Goal: Navigation & Orientation: Find specific page/section

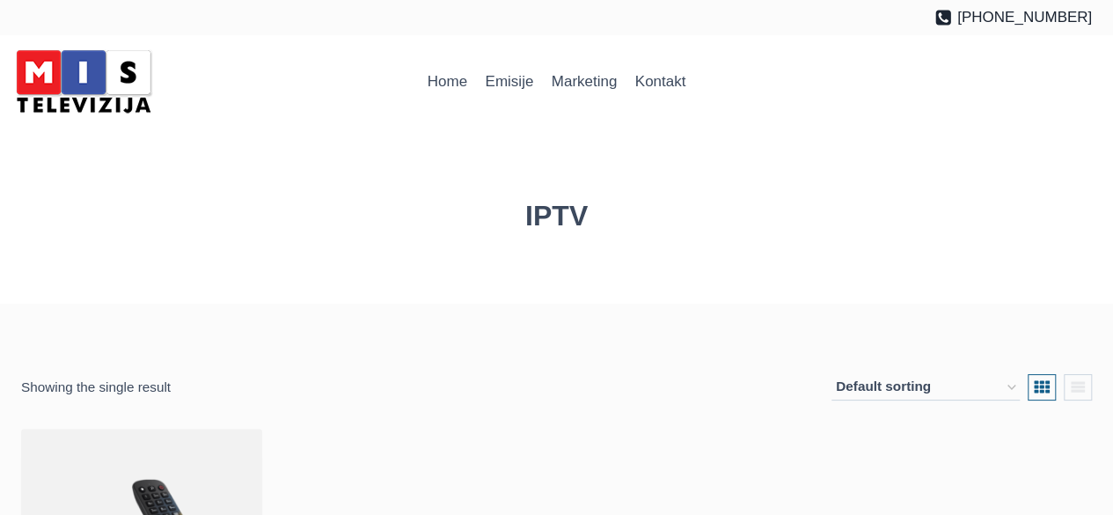
click at [113, 71] on img at bounding box center [84, 81] width 150 height 75
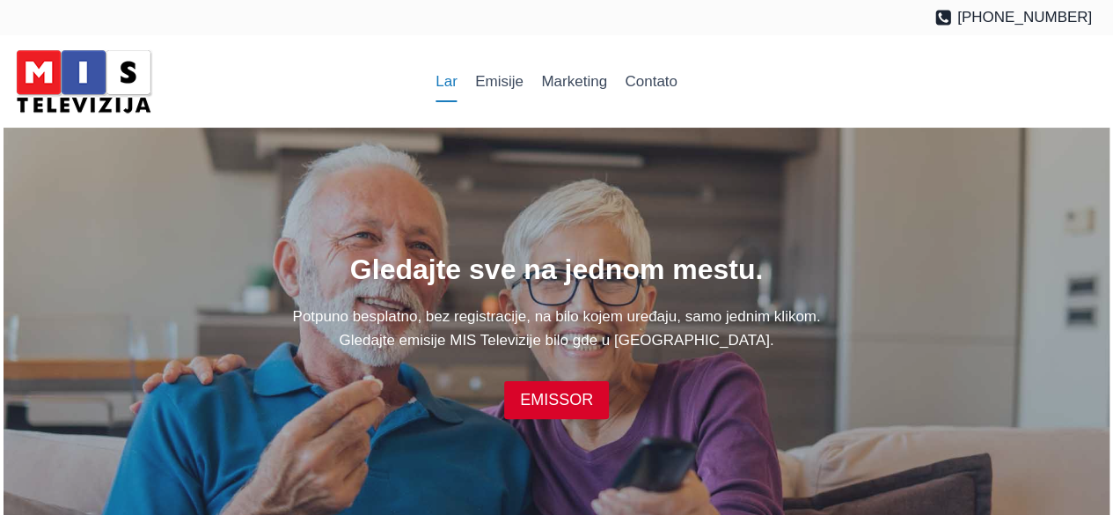
click at [821, 105] on div at bounding box center [895, 81] width 418 height 75
click at [552, 383] on link "EMISSOR" at bounding box center [556, 400] width 105 height 38
